Goal: Transaction & Acquisition: Purchase product/service

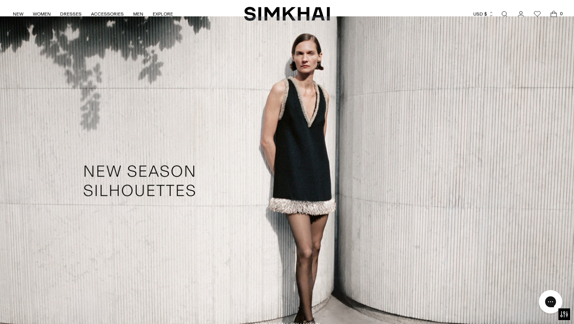
scroll to position [463, 0]
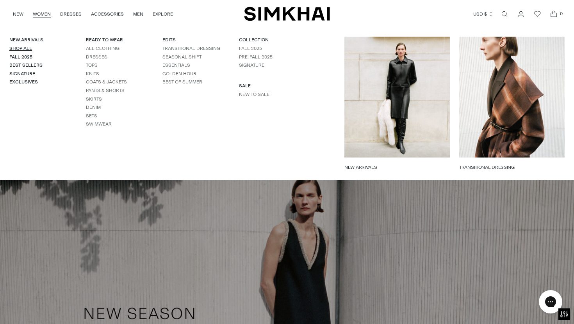
click at [24, 50] on link "Shop All" at bounding box center [20, 48] width 23 height 5
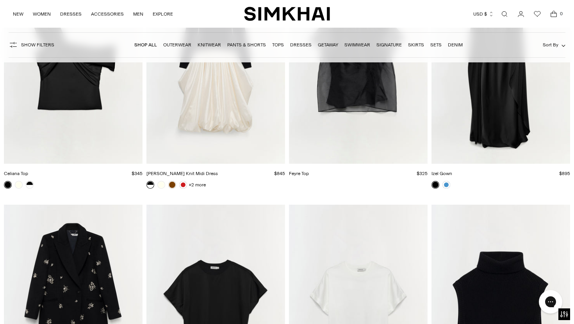
scroll to position [23254, 0]
